Goal: Task Accomplishment & Management: Complete application form

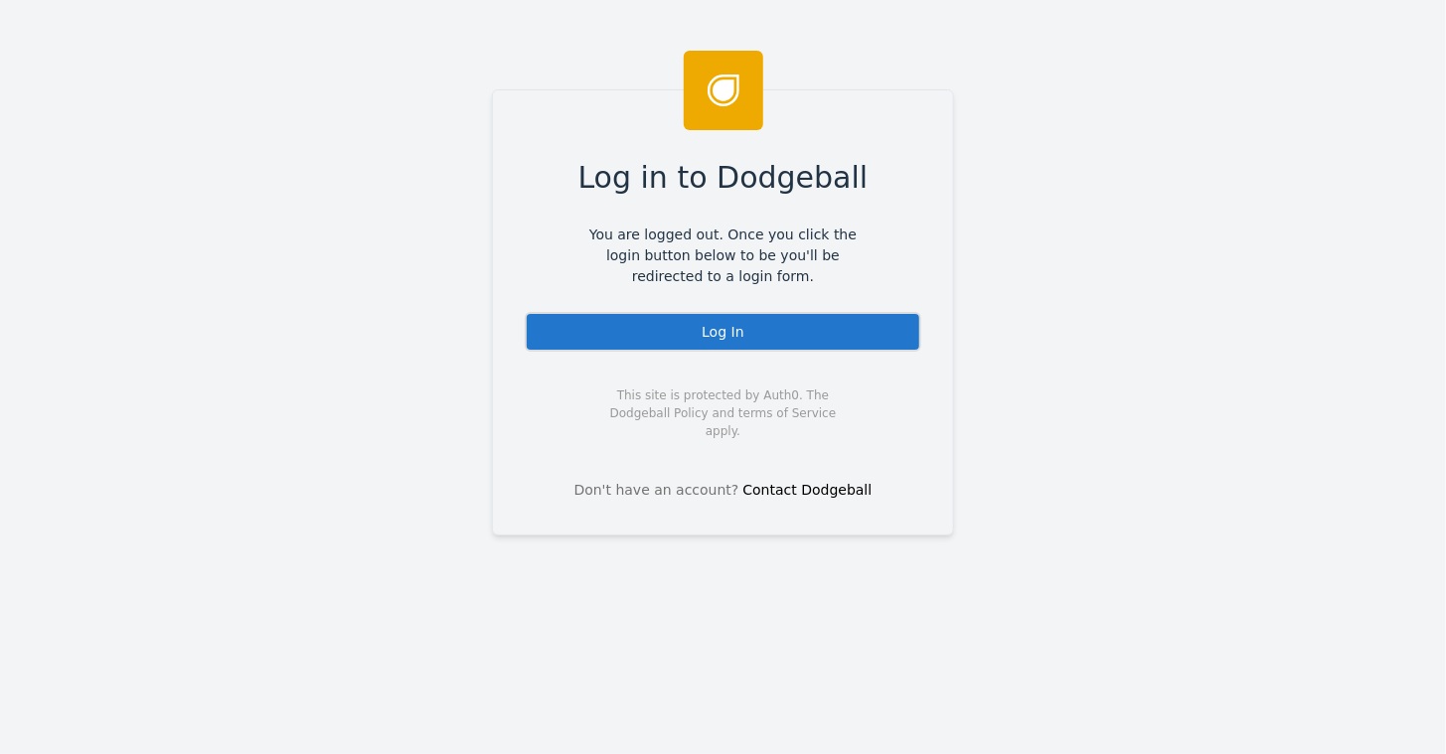
click at [694, 335] on div "Log In" at bounding box center [723, 332] width 397 height 40
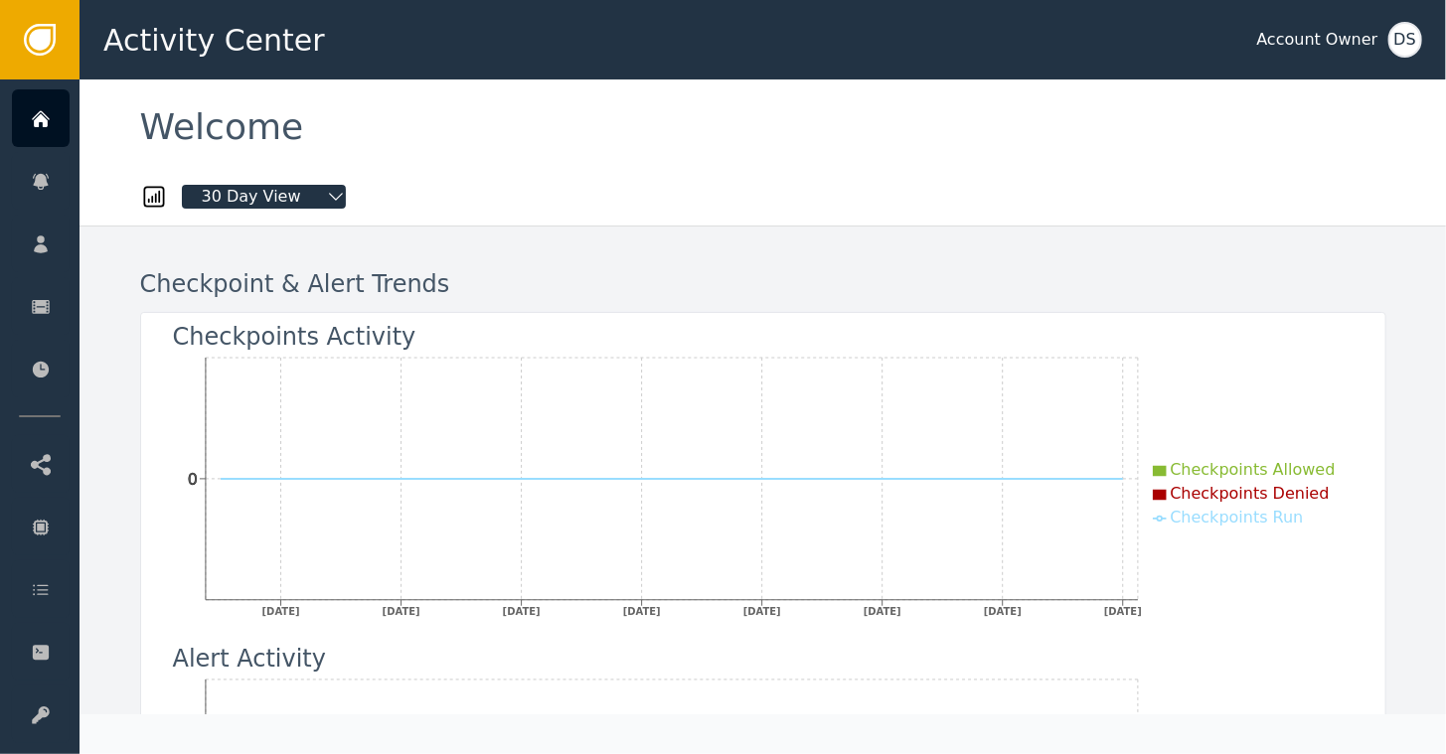
click at [657, 255] on div "Checkpoint & Alert Trends Checkpoints Activity [DATE] [DATE] [DATE] [DATE] [DAT…" at bounding box center [763, 768] width 1306 height 1082
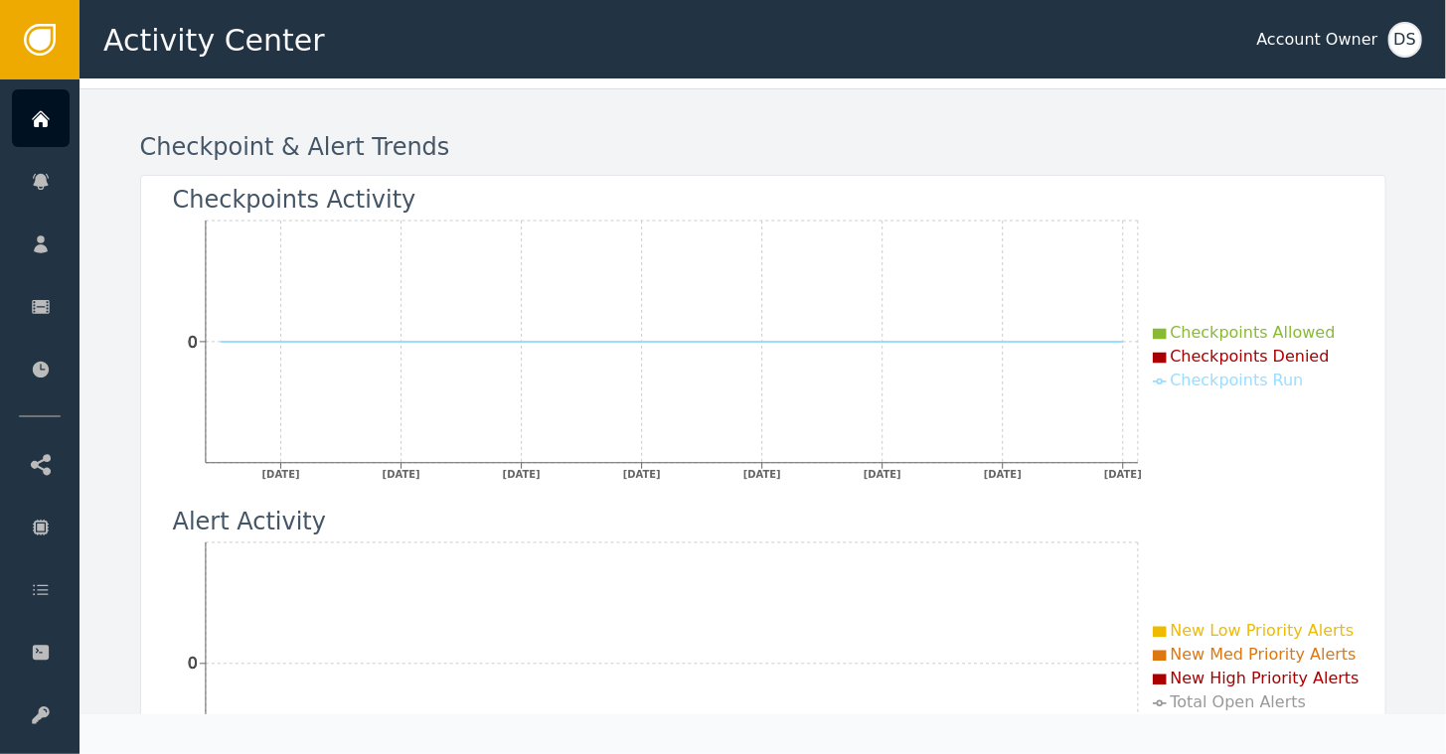
scroll to position [199, 0]
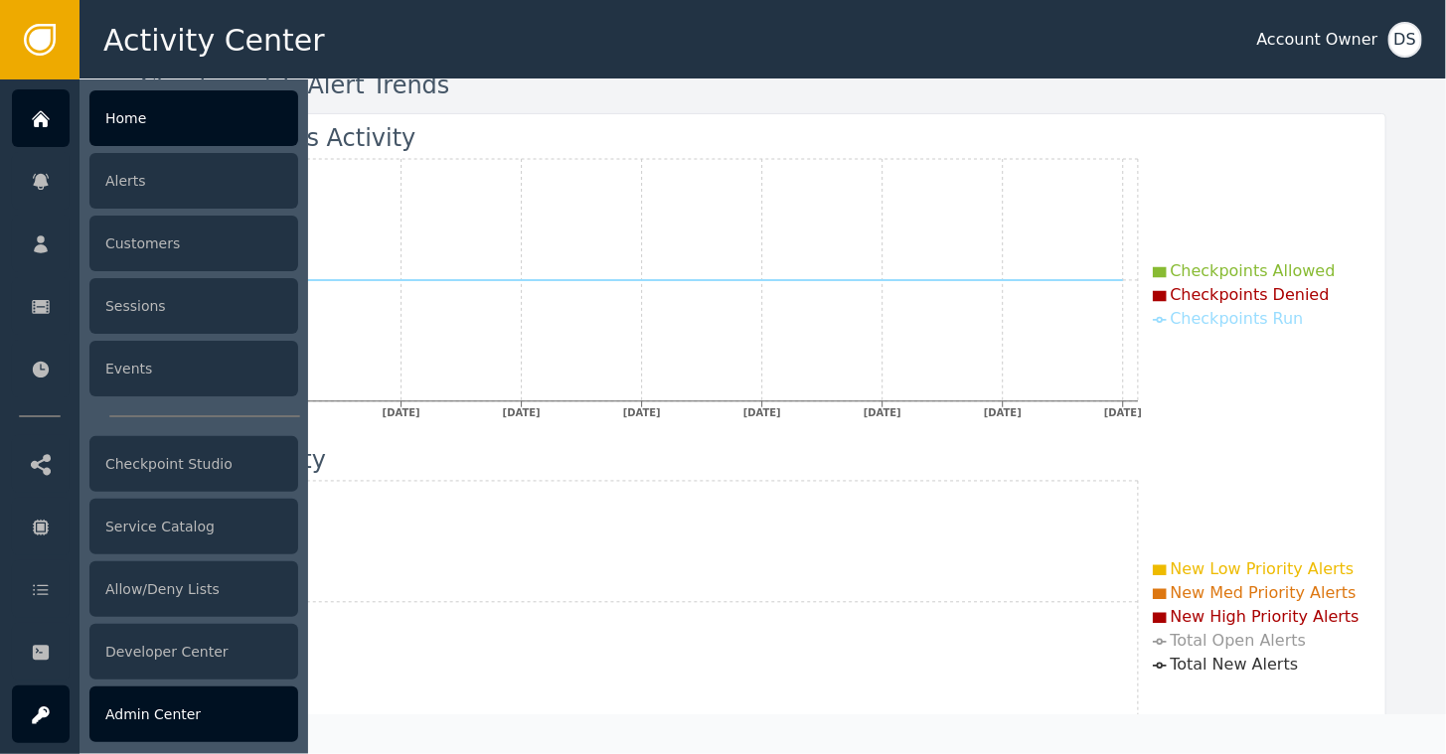
click at [150, 723] on div "Admin Center" at bounding box center [193, 715] width 209 height 56
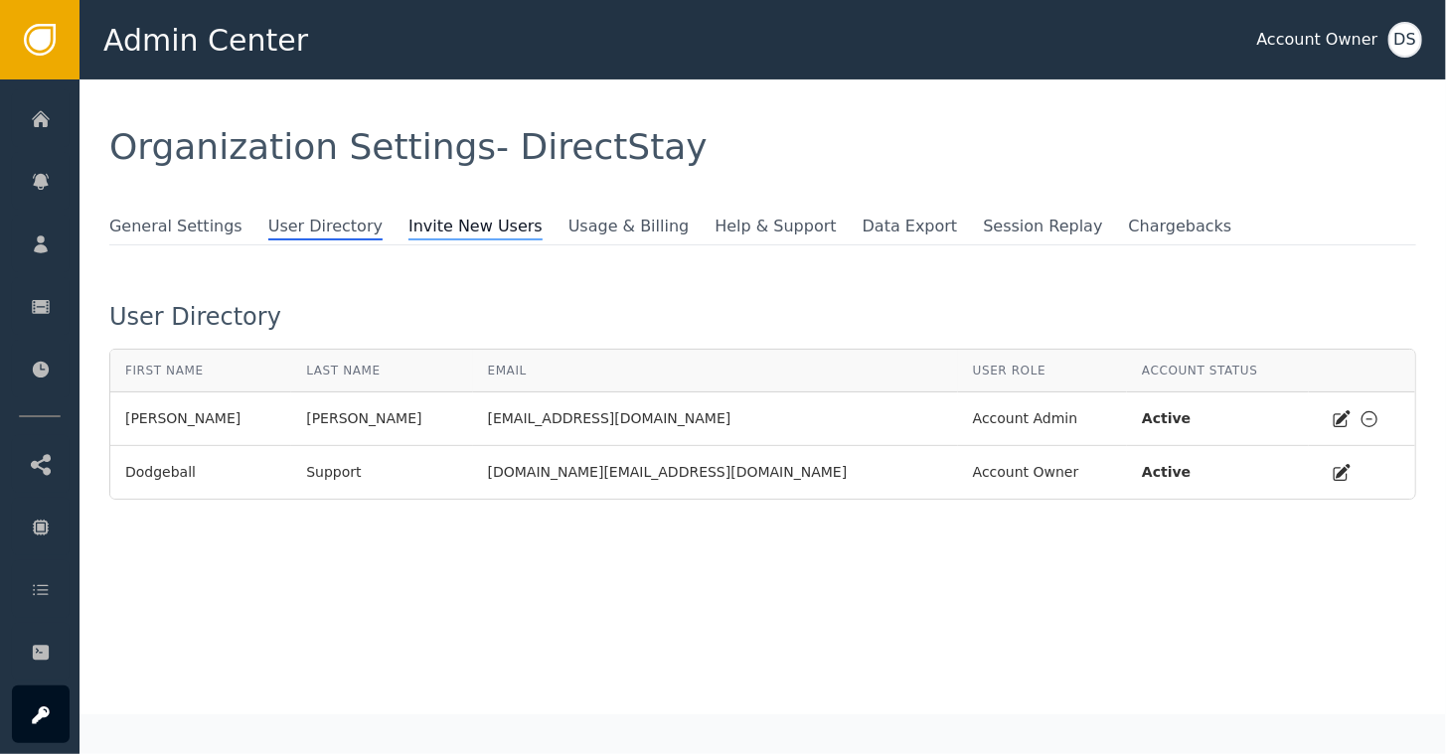
click at [408, 234] on span "Invite New Users" at bounding box center [475, 228] width 134 height 26
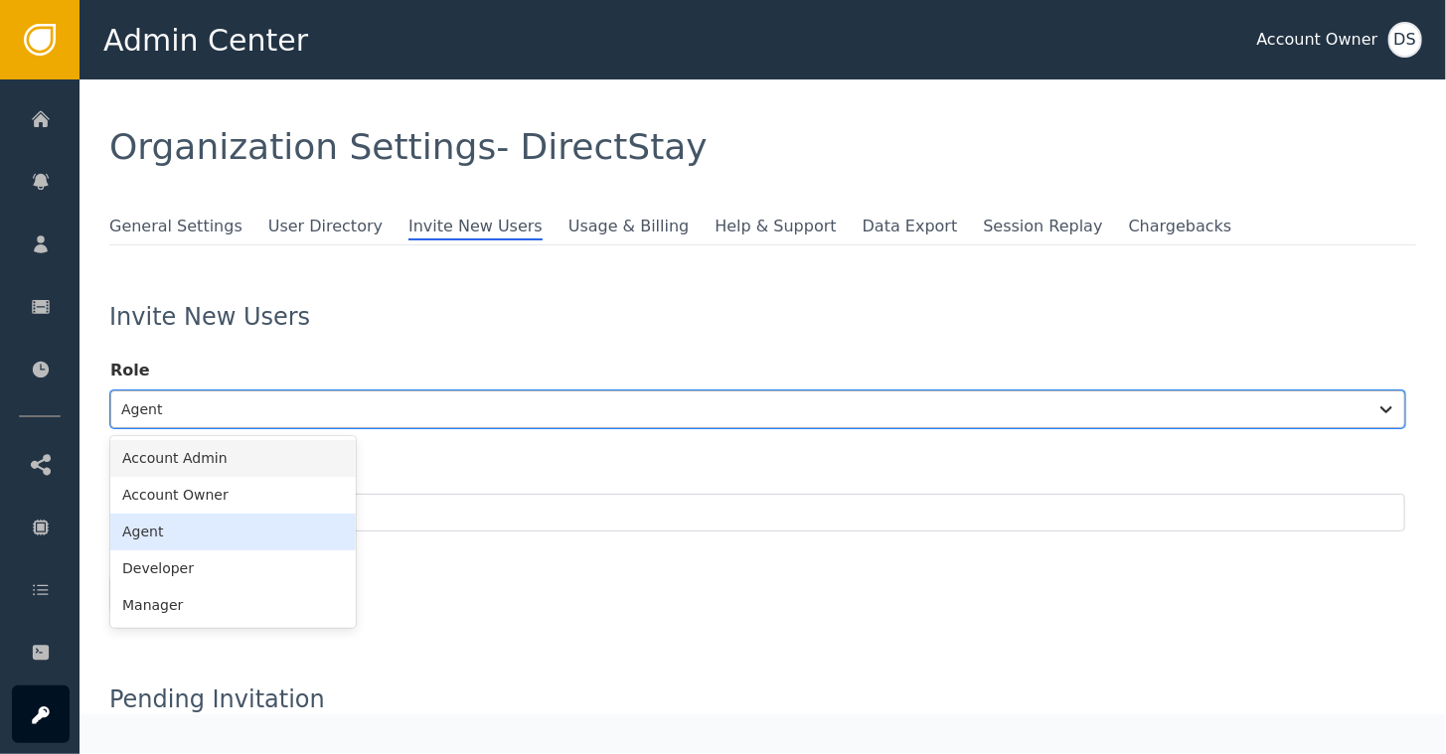
scroll to position [37, 0]
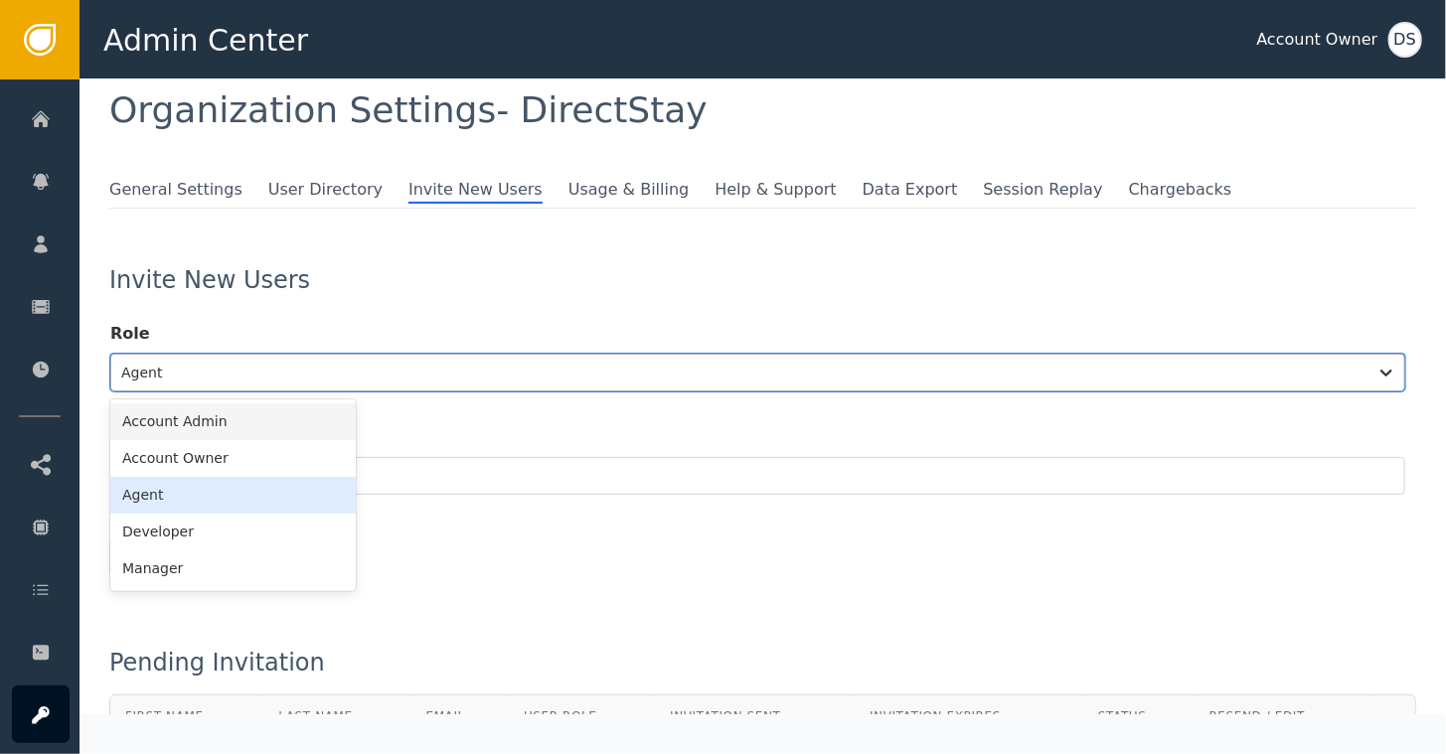
click at [194, 392] on div "6 results available. Use Up and Down to choose options, press Enter to select t…" at bounding box center [757, 373] width 1295 height 38
click at [199, 418] on div "Account Admin" at bounding box center [232, 421] width 245 height 37
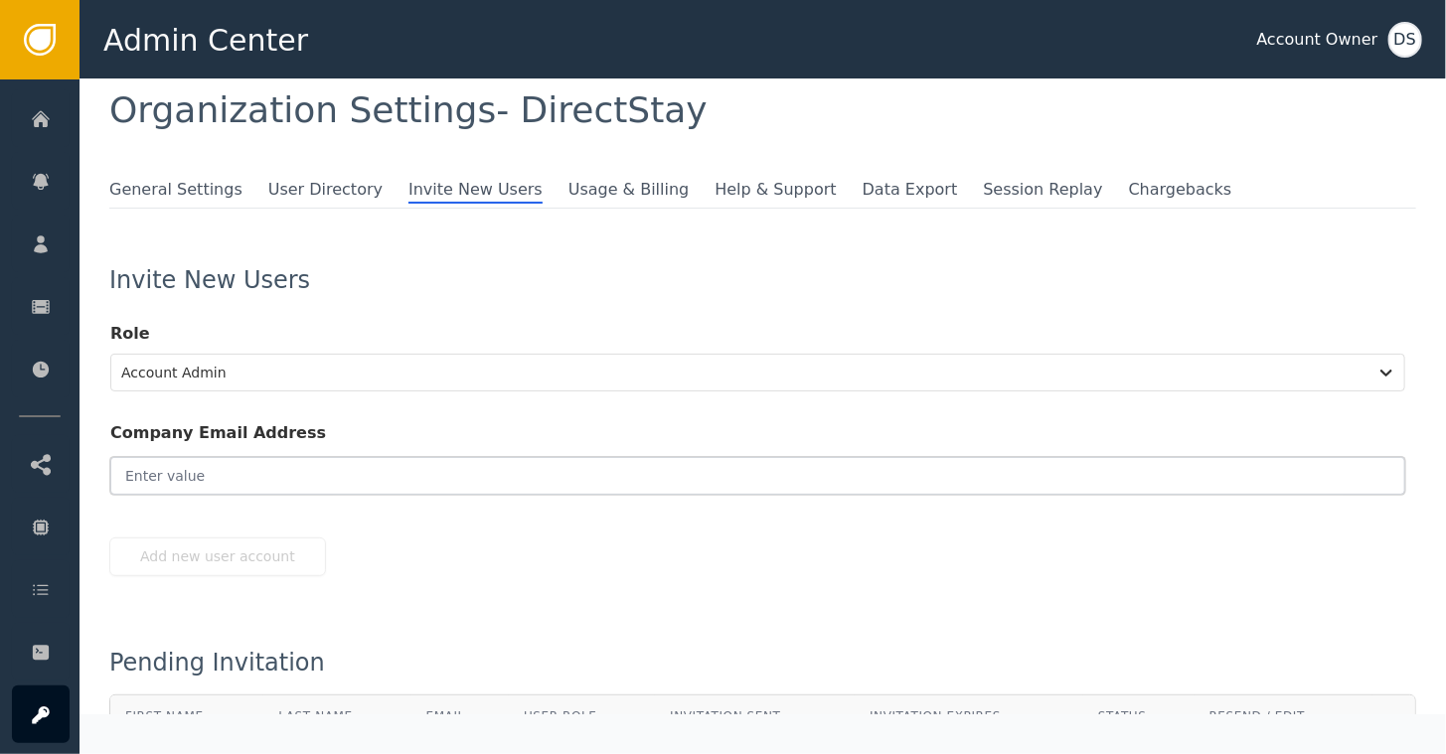
click at [226, 481] on input "email" at bounding box center [757, 476] width 1295 height 38
paste input "[EMAIL_ADDRESS][DOMAIN_NAME]"
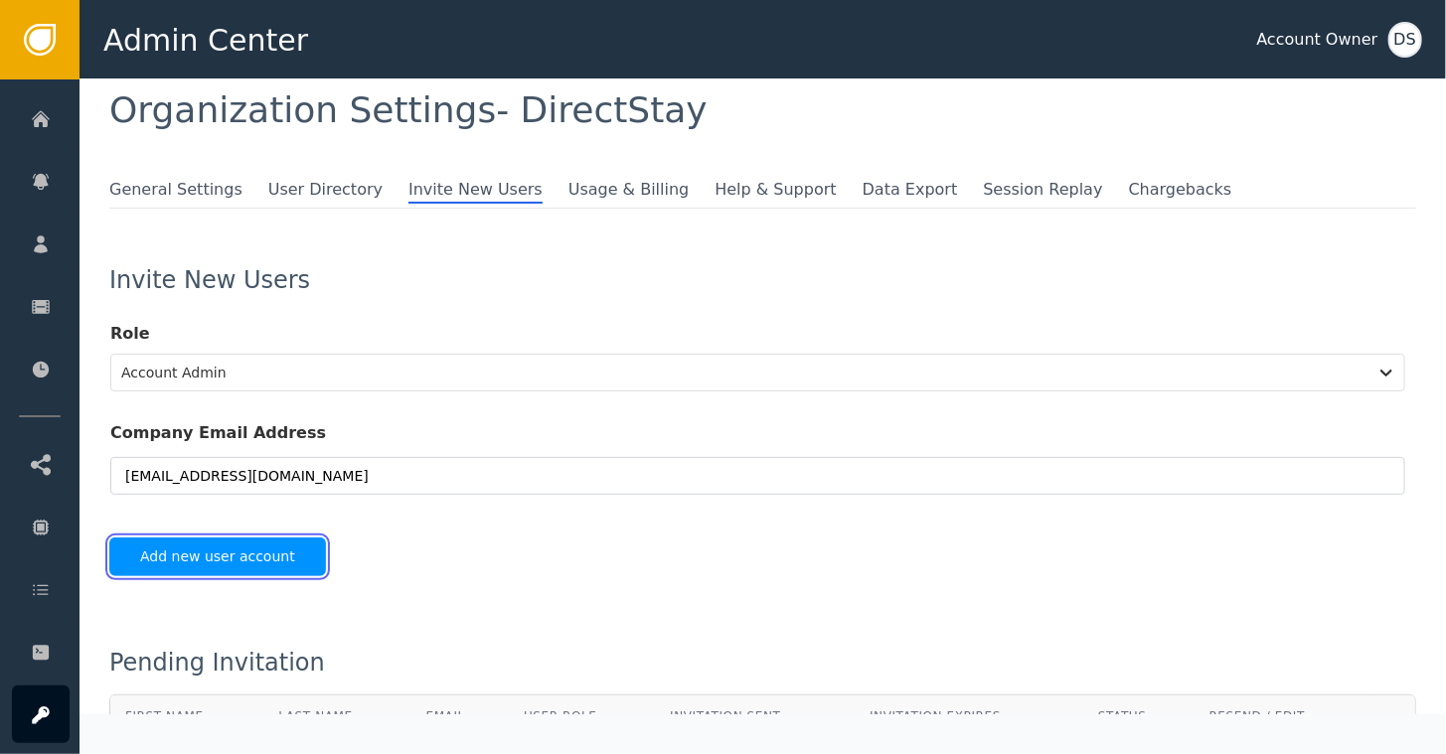
click at [232, 559] on button "Add new user account" at bounding box center [217, 557] width 217 height 39
type input "[EMAIL_ADDRESS][DOMAIN_NAME]"
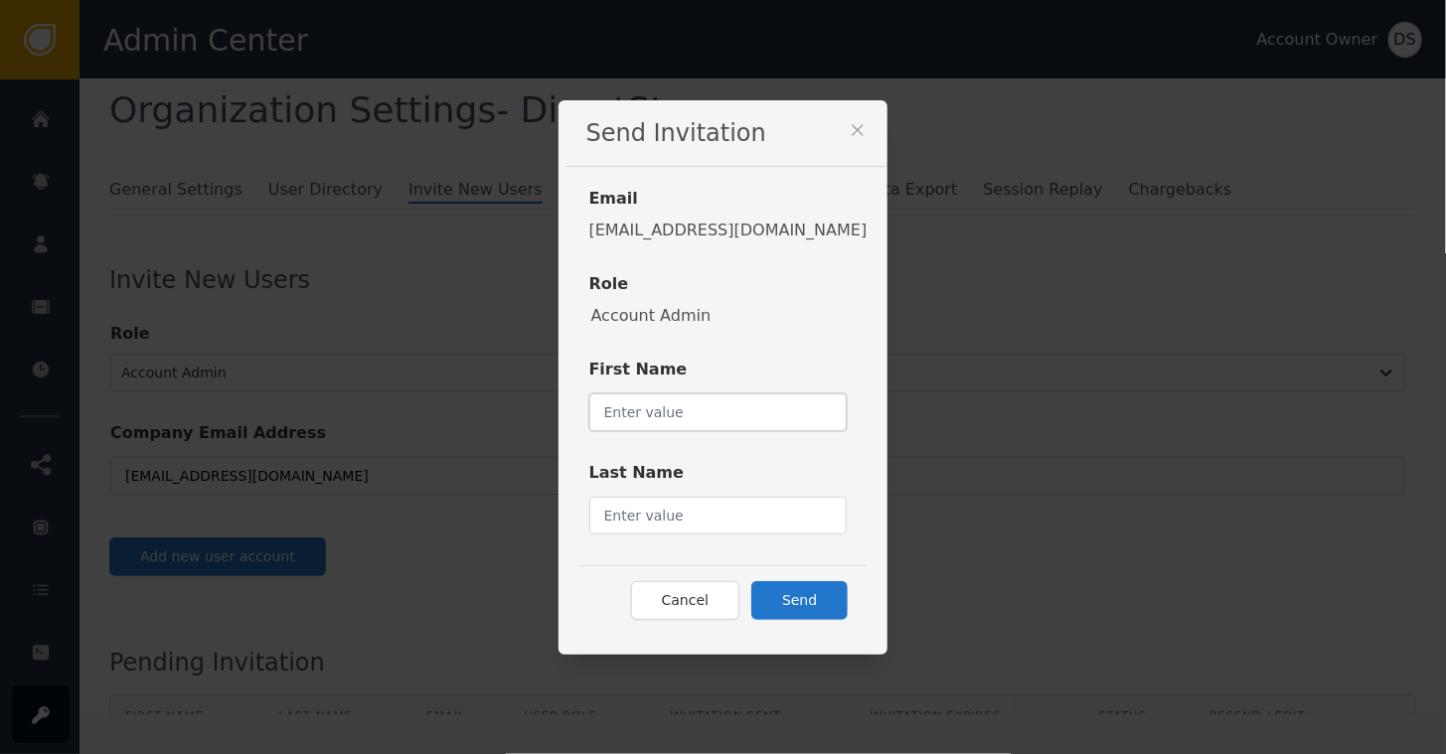
click at [645, 413] on input "text" at bounding box center [718, 413] width 258 height 38
type input "[PERSON_NAME]"
click at [637, 533] on input "text" at bounding box center [718, 516] width 258 height 38
type input "Zaheen"
click at [776, 586] on button "Send" at bounding box center [799, 600] width 96 height 39
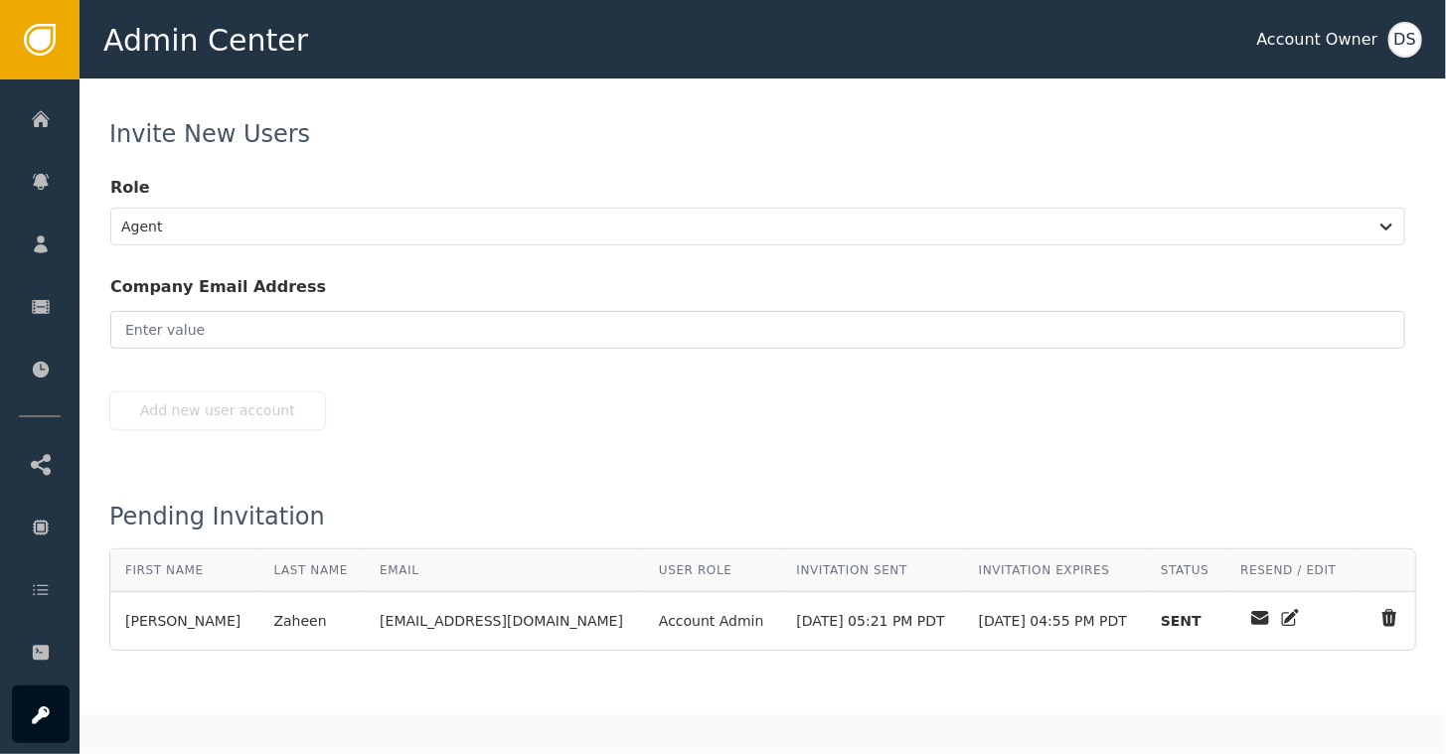
scroll to position [193, 0]
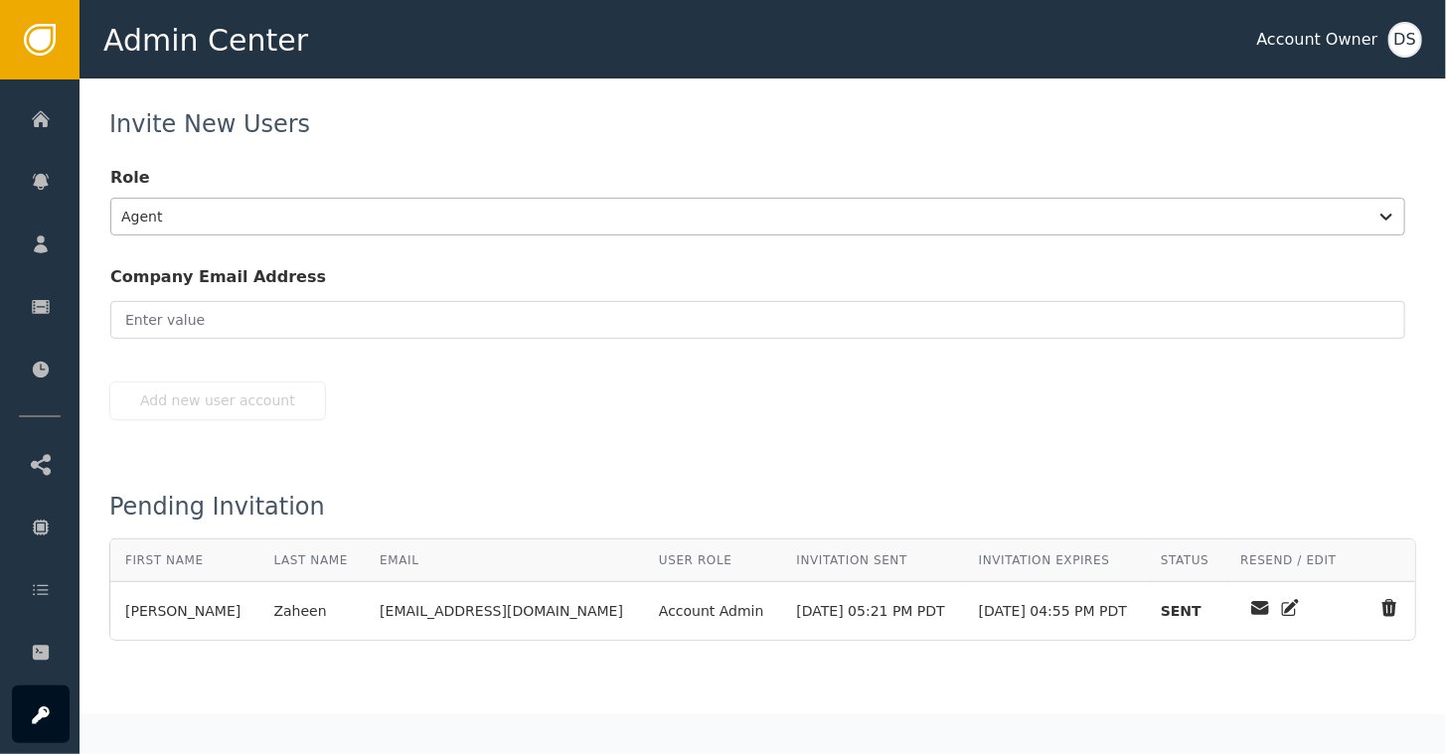
click at [167, 220] on div at bounding box center [739, 217] width 1236 height 28
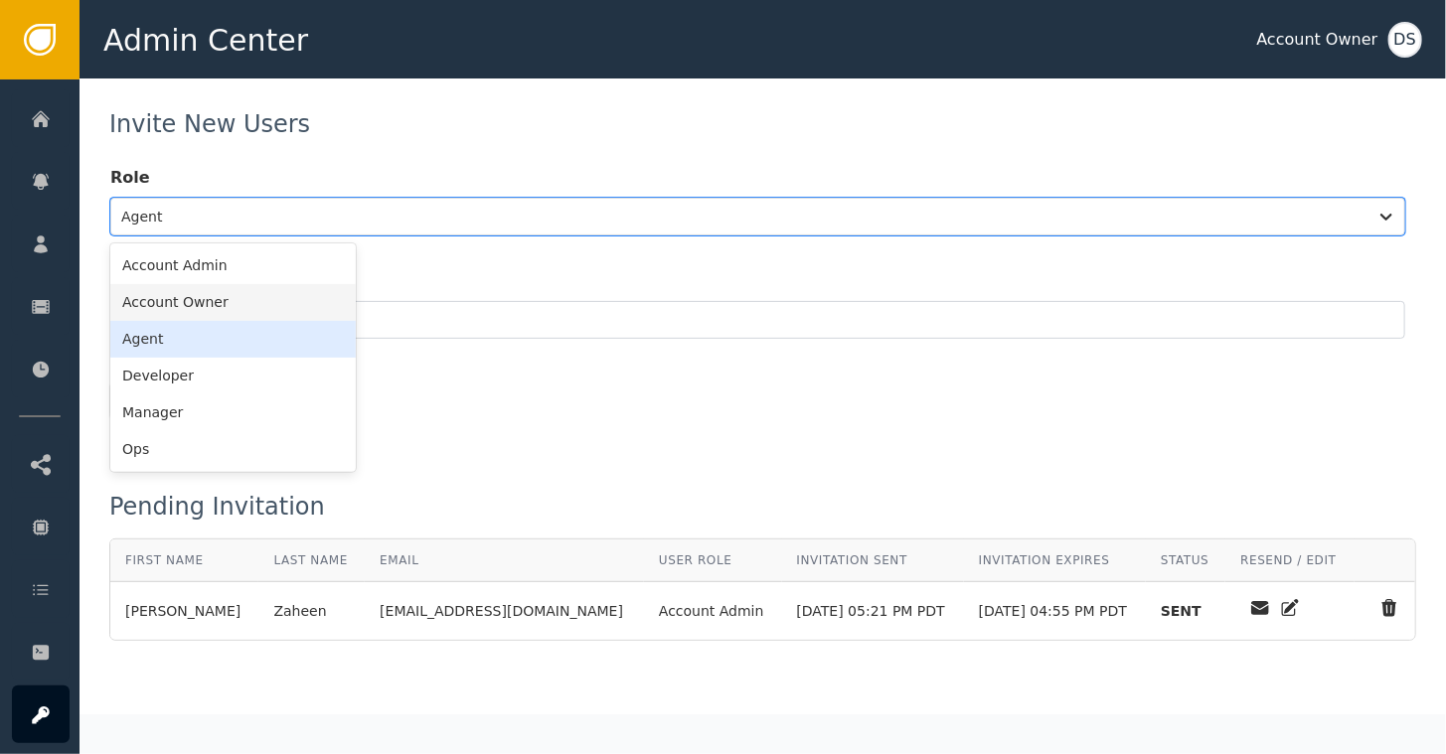
click at [164, 290] on div "Account Owner" at bounding box center [232, 302] width 245 height 37
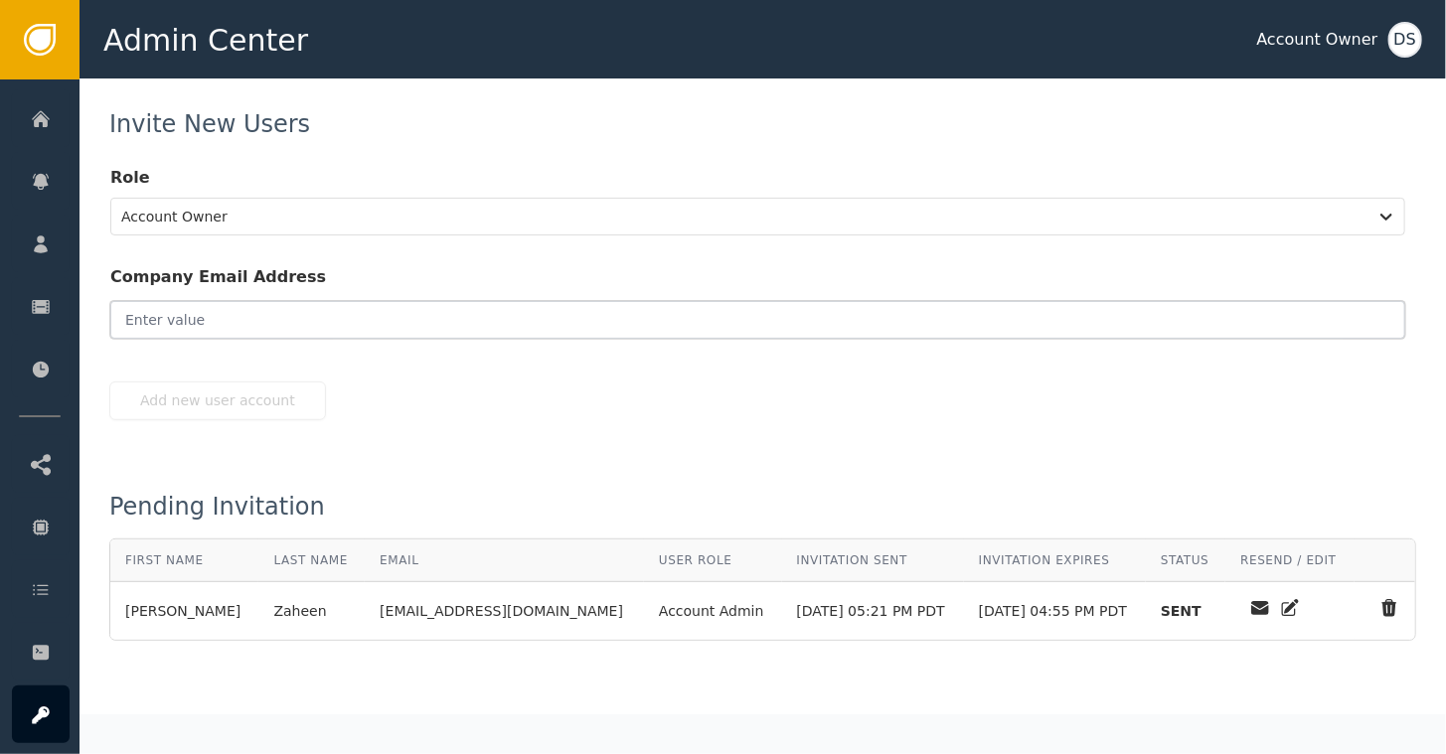
click at [166, 319] on input "email" at bounding box center [757, 320] width 1295 height 38
paste input "[PERSON_NAME][EMAIL_ADDRESS][DOMAIN_NAME]"
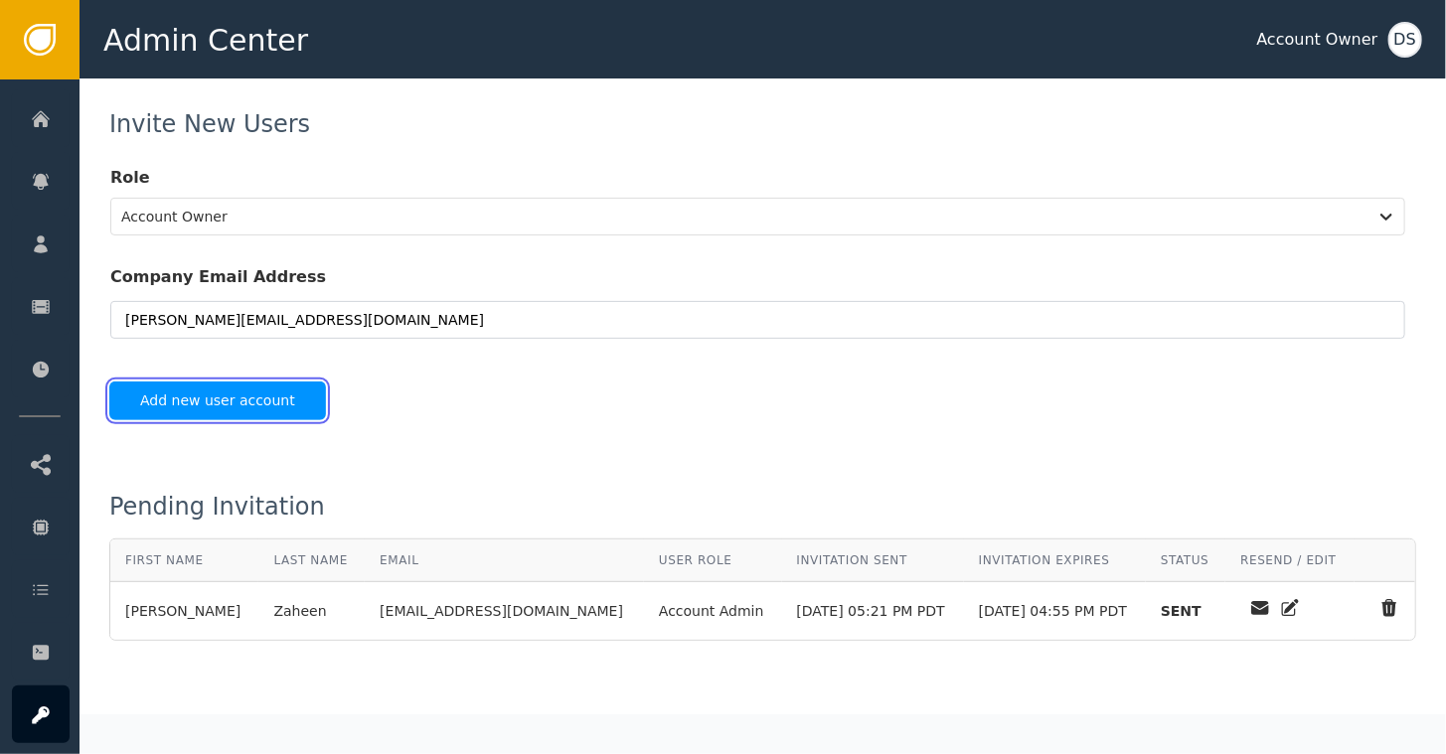
click at [210, 402] on button "Add new user account" at bounding box center [217, 401] width 217 height 39
type input "[PERSON_NAME][EMAIL_ADDRESS][DOMAIN_NAME]"
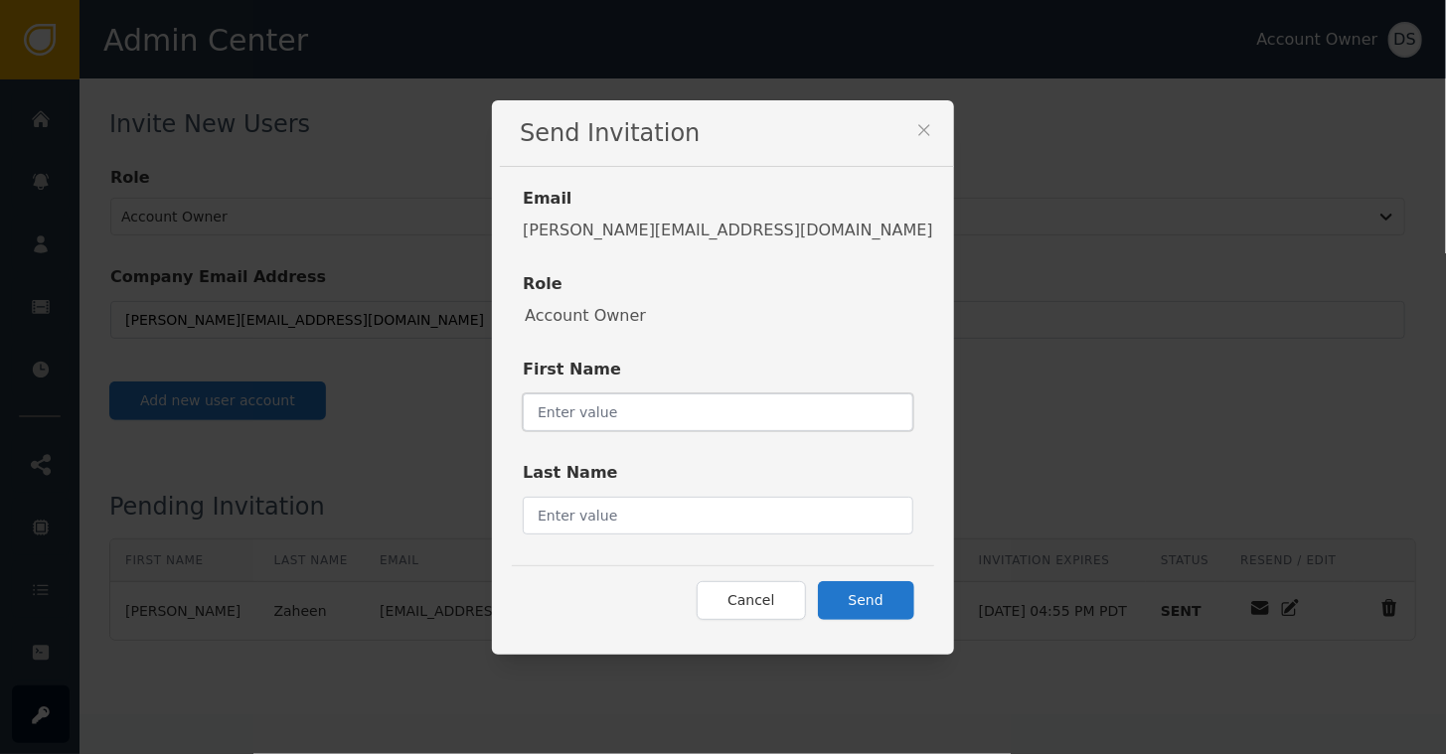
click at [632, 415] on input "text" at bounding box center [718, 413] width 391 height 38
type input "[PERSON_NAME]"
click at [788, 339] on div "First Name [PERSON_NAME]" at bounding box center [713, 379] width 401 height 103
click at [670, 510] on input "text" at bounding box center [718, 516] width 391 height 38
type input "Pa"
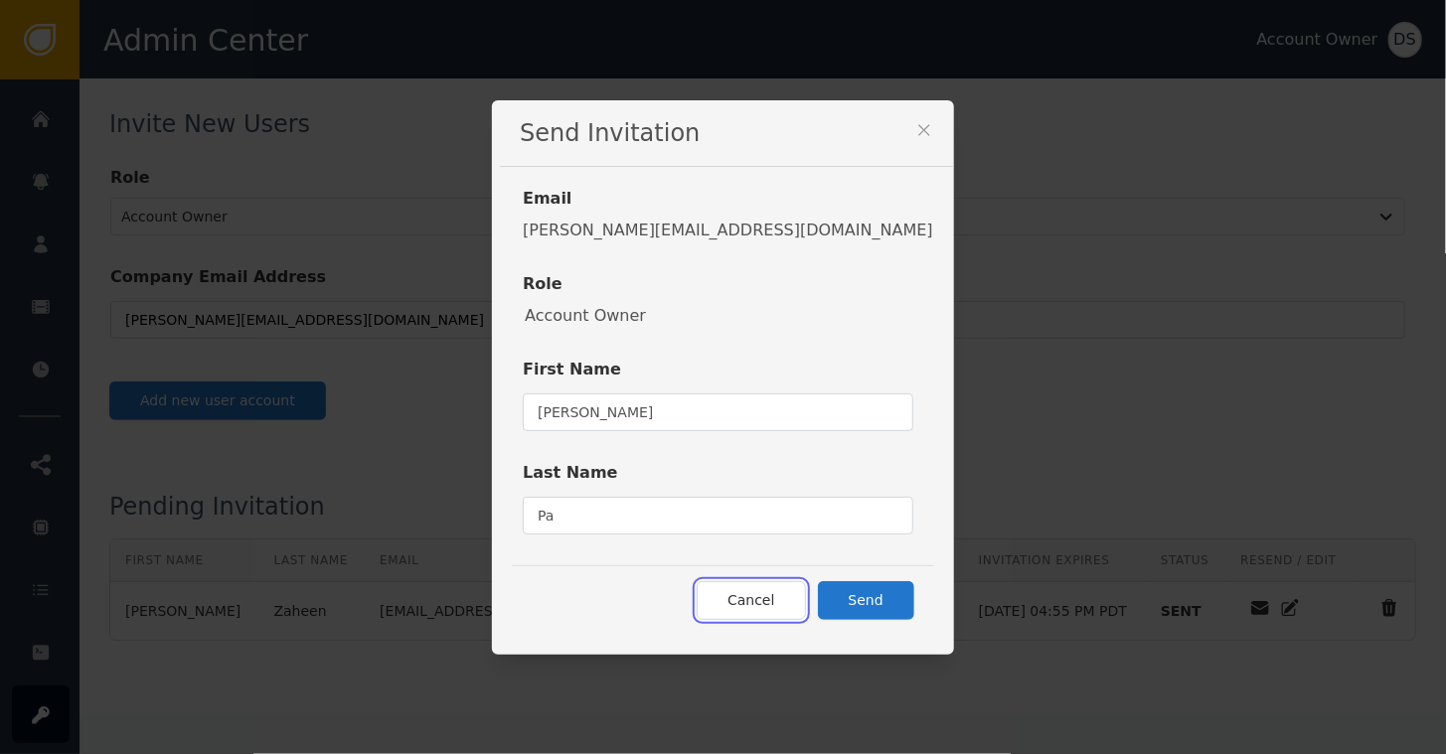
click at [697, 614] on button "Cancel" at bounding box center [751, 600] width 108 height 39
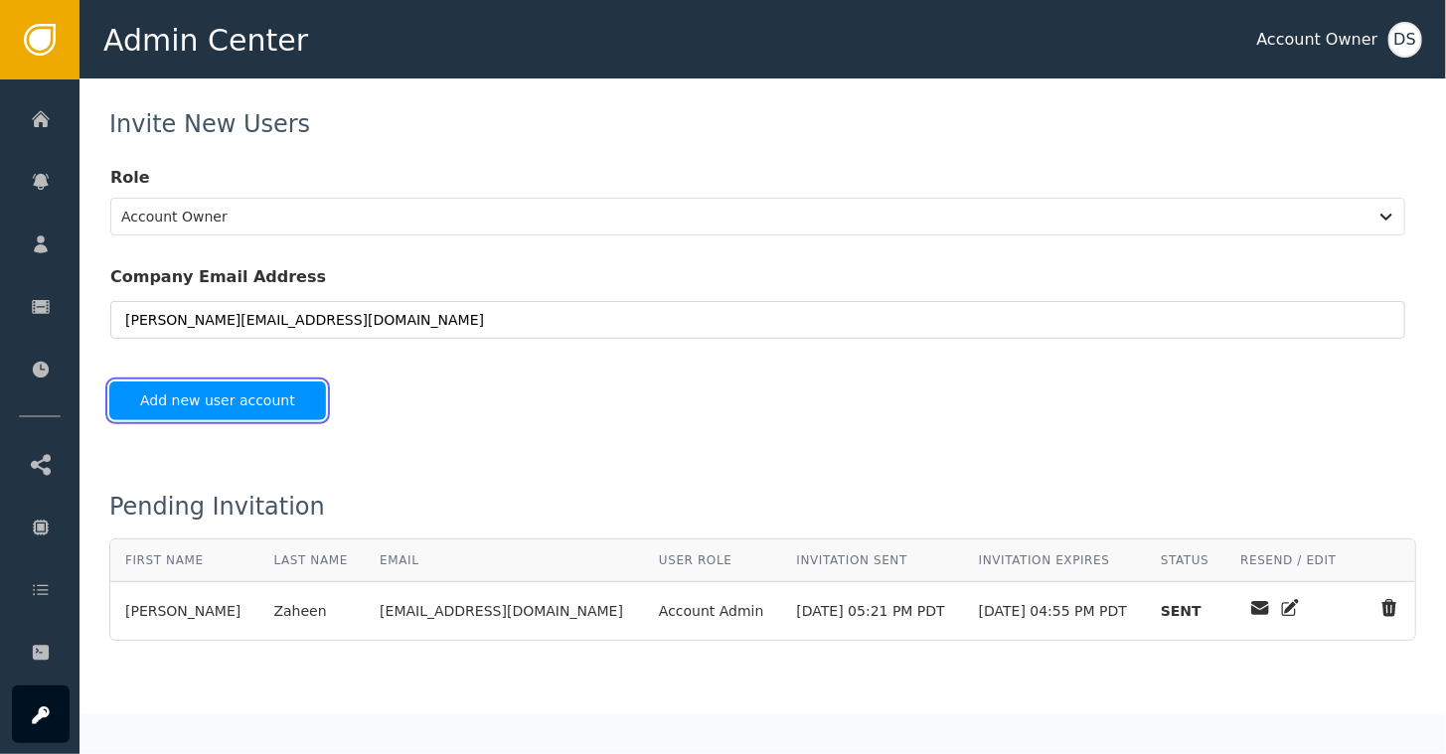
click at [263, 396] on button "Add new user account" at bounding box center [217, 401] width 217 height 39
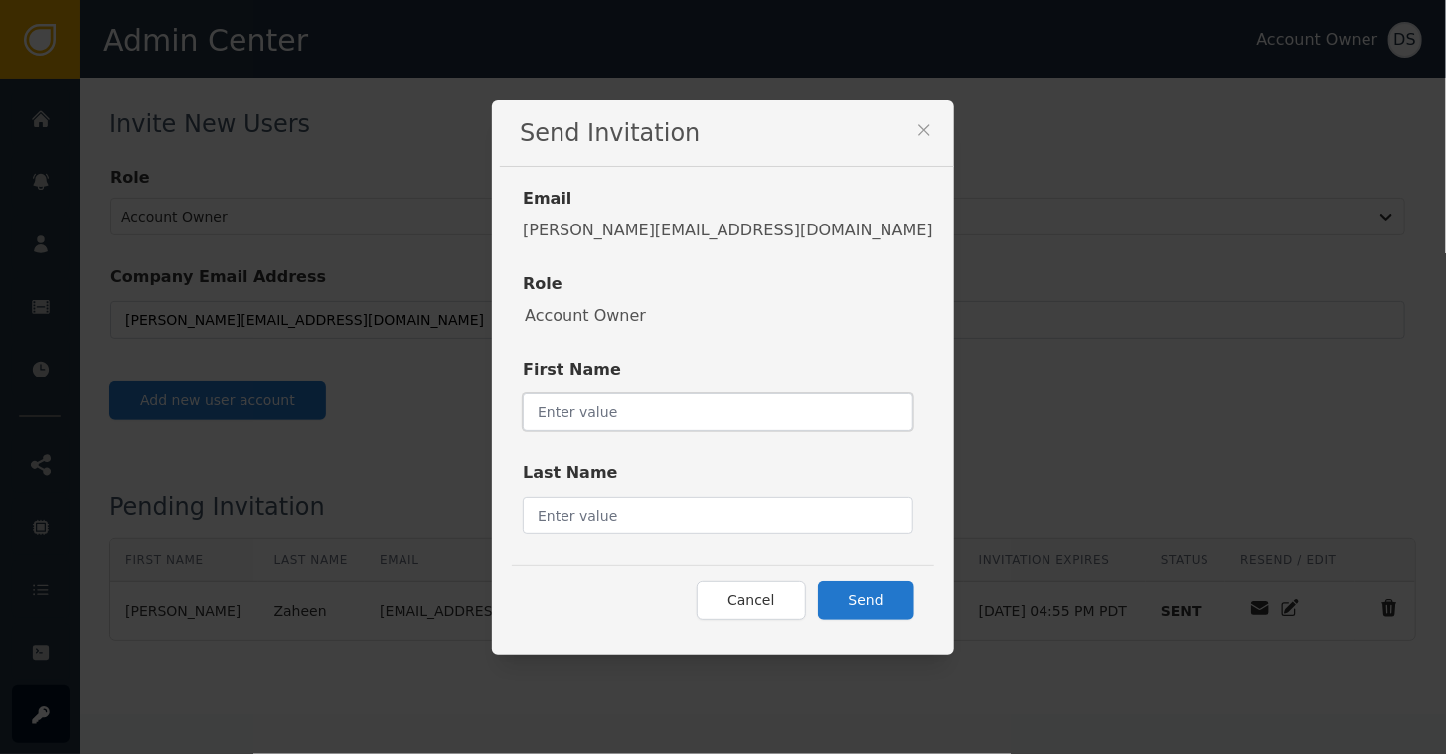
click at [653, 413] on input "text" at bounding box center [718, 413] width 391 height 38
type input "[PERSON_NAME]"
click at [645, 517] on input "Pa" at bounding box center [718, 516] width 391 height 38
type input "[PERSON_NAME]"
click at [818, 597] on button "Send" at bounding box center [866, 600] width 96 height 39
